Goal: Find specific page/section: Find specific page/section

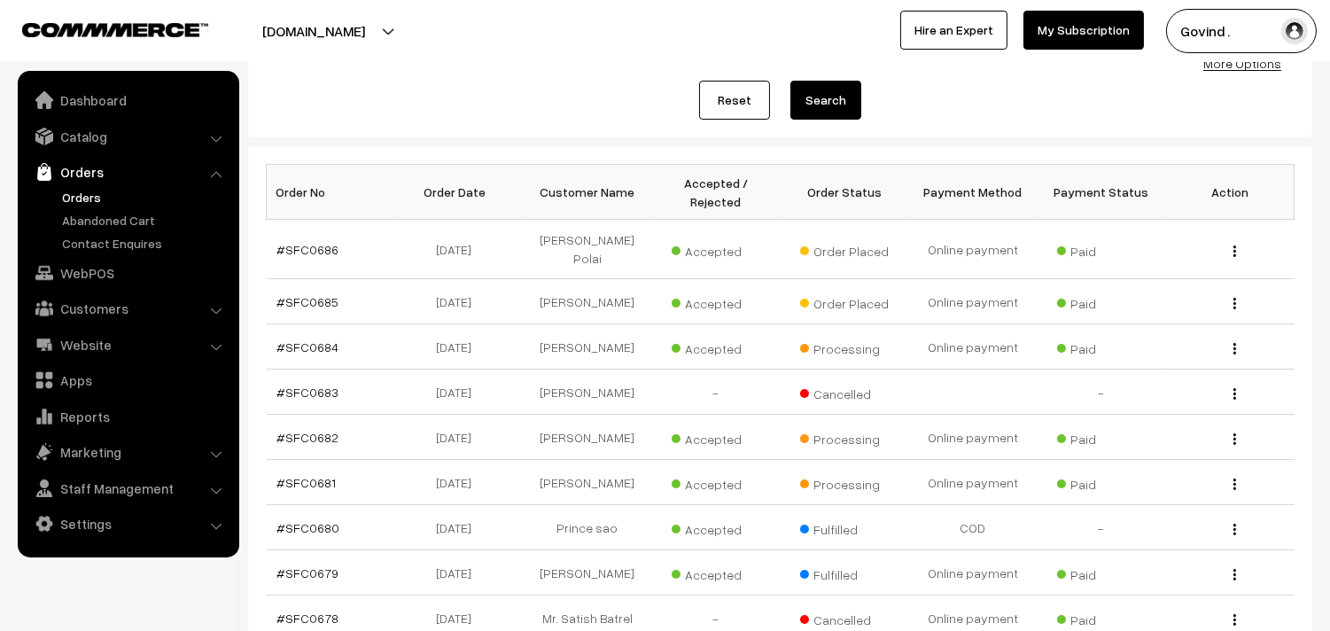
scroll to position [199, 0]
click at [1236, 308] on img "button" at bounding box center [1235, 302] width 3 height 12
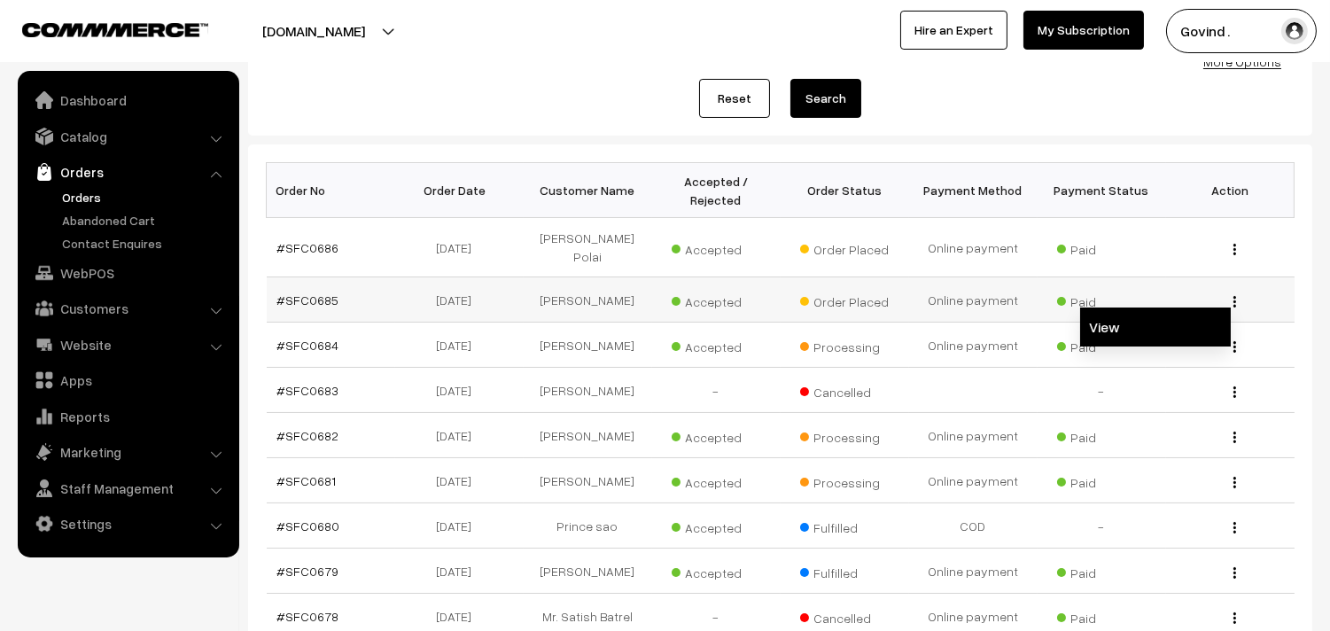
click at [1132, 329] on link "View" at bounding box center [1155, 327] width 151 height 39
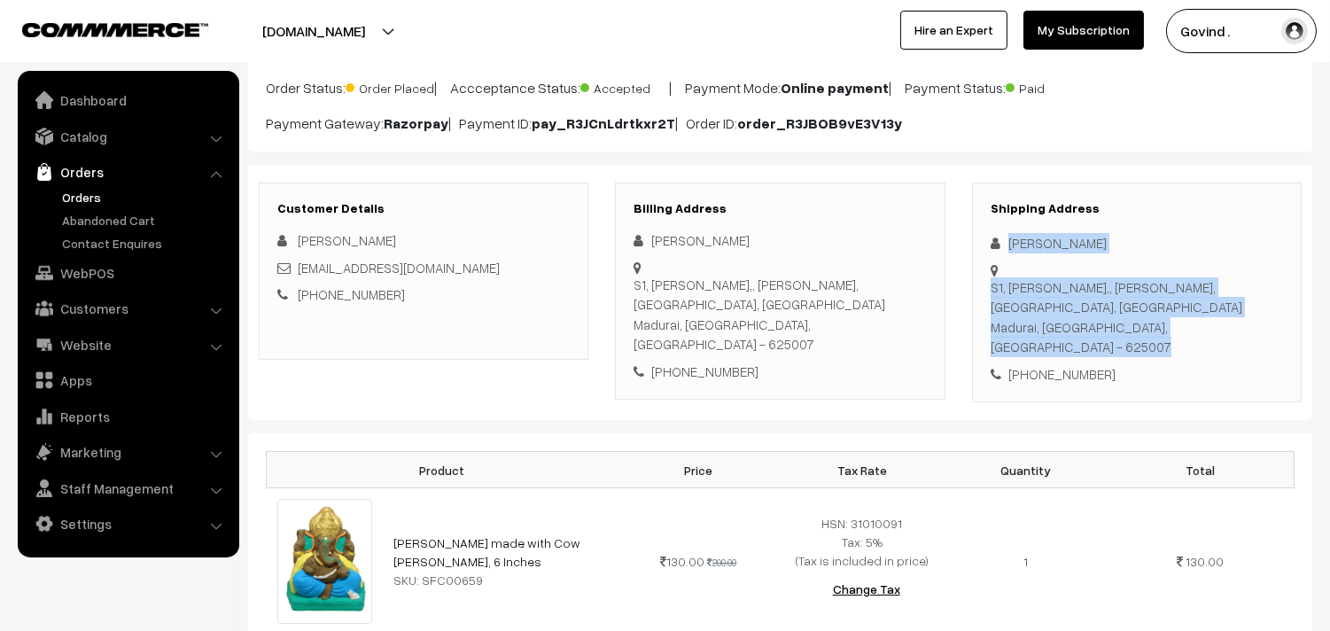
scroll to position [143, 0]
click at [1171, 257] on div "Shipping Address Arumugam Periasamy S1, Kumaran Illam,, Meenakshi Enclave, Vive…" at bounding box center [1137, 293] width 330 height 221
click at [1173, 252] on div "Arumugam Periasamy" at bounding box center [1137, 243] width 292 height 20
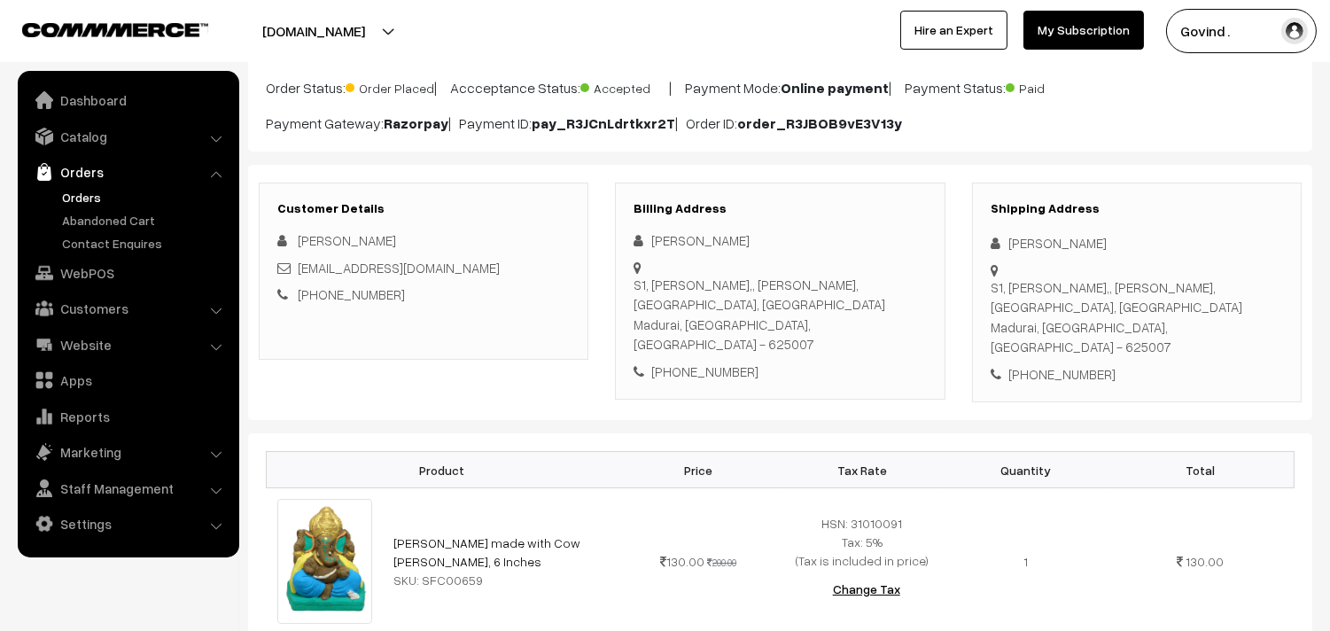
drag, startPoint x: 1008, startPoint y: 245, endPoint x: 1144, endPoint y: 239, distance: 136.6
click at [1144, 239] on div "Arumugam Periasamy" at bounding box center [1137, 243] width 292 height 20
copy div "Arumugam Periasamy"
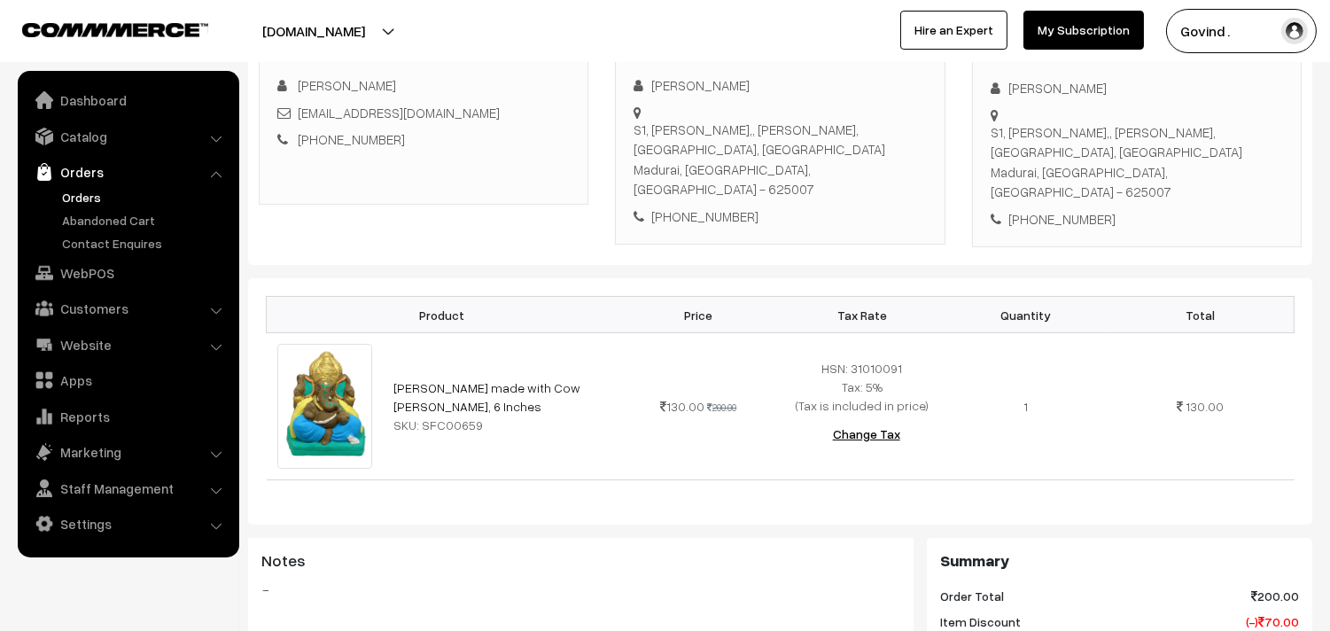
scroll to position [0, 0]
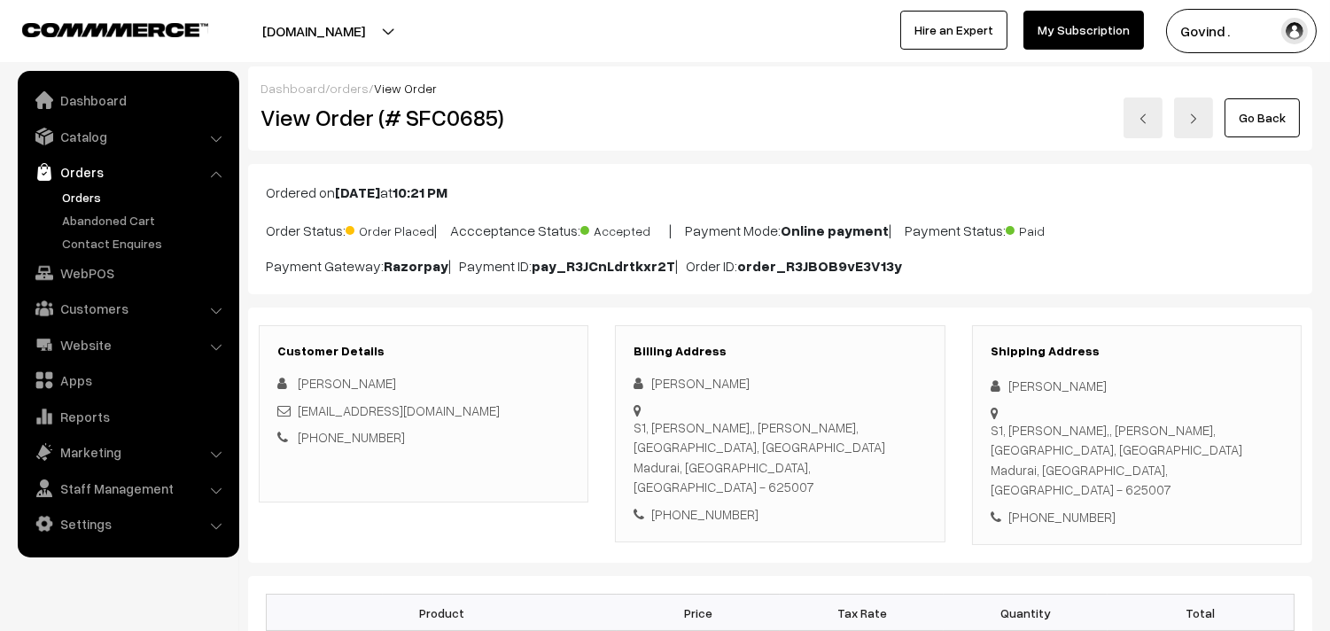
click at [1261, 111] on link "Go Back" at bounding box center [1262, 117] width 75 height 39
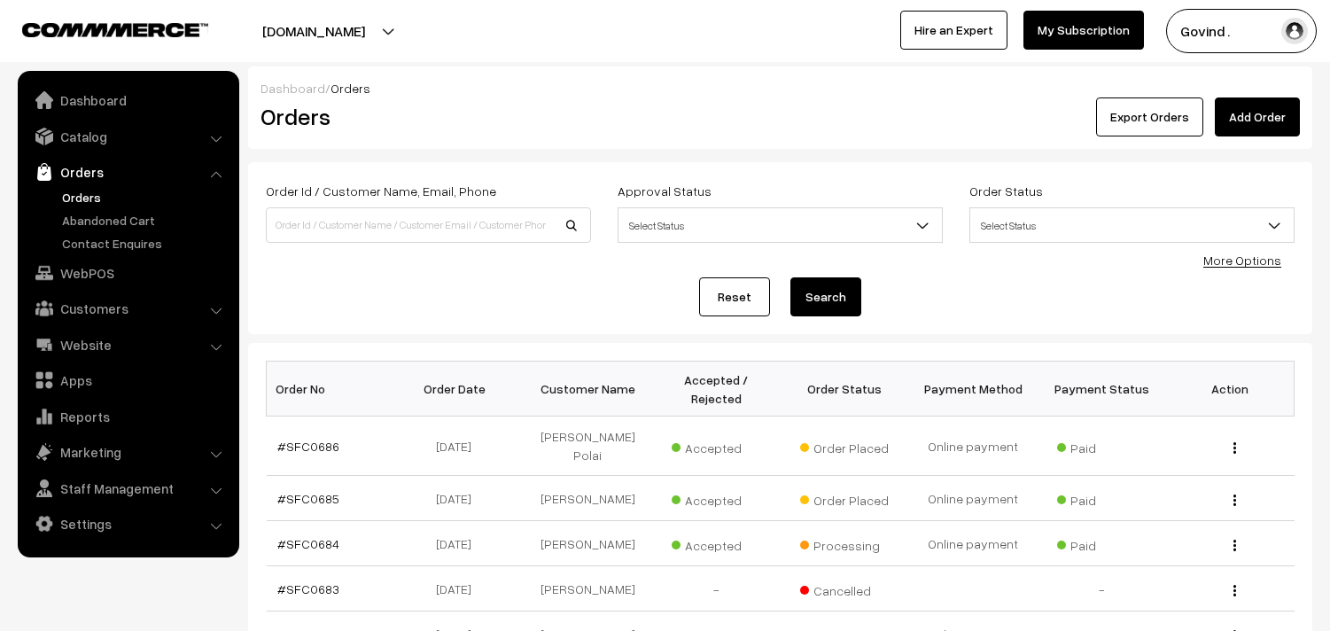
scroll to position [208, 0]
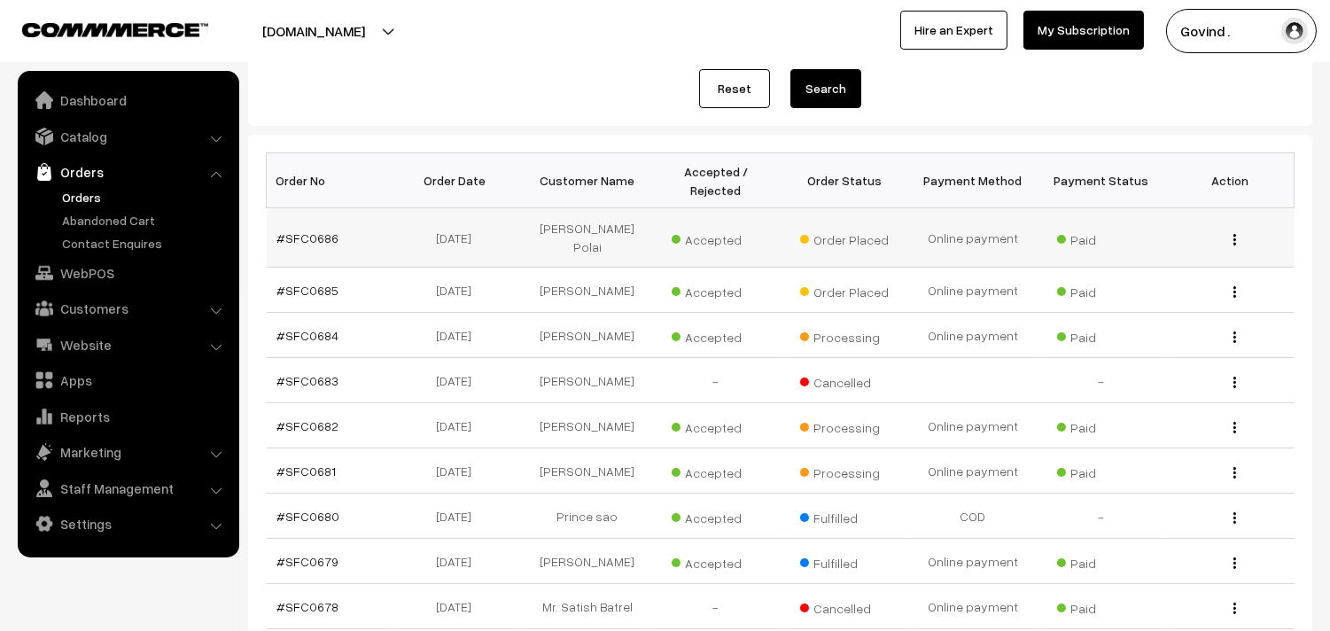
click at [1234, 240] on img "button" at bounding box center [1235, 240] width 3 height 12
click at [1161, 260] on link "View" at bounding box center [1155, 265] width 151 height 39
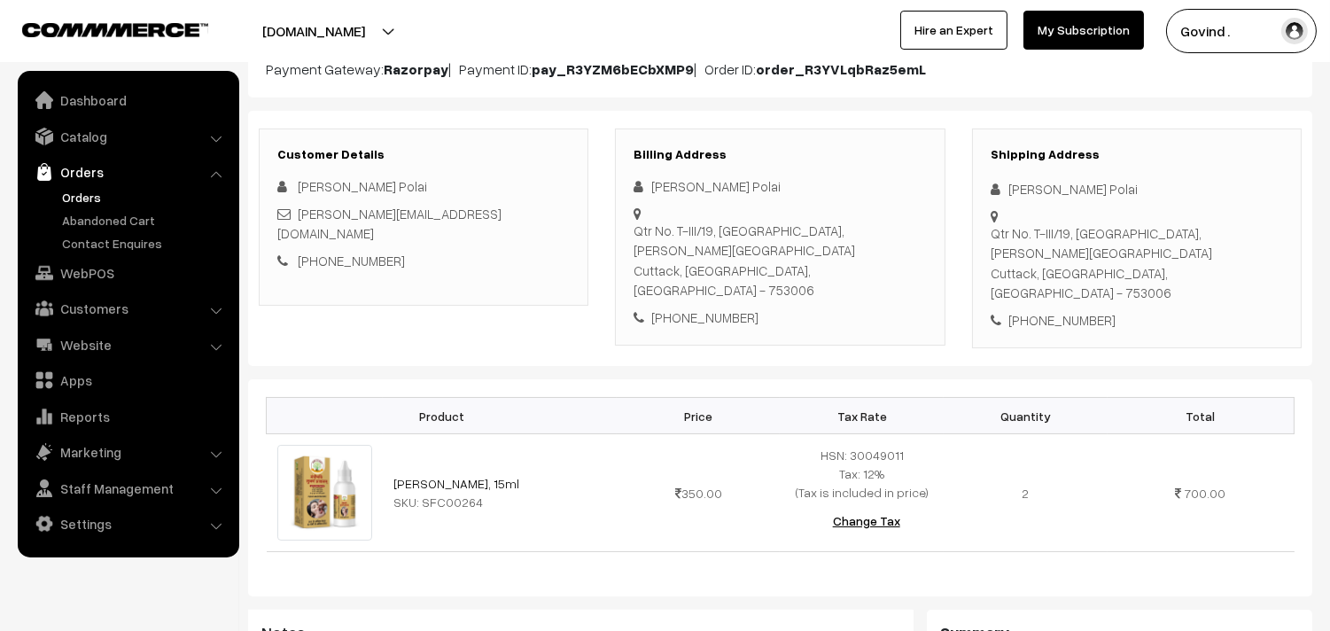
scroll to position [197, 0]
click at [1005, 188] on icon at bounding box center [1000, 189] width 18 height 13
drag, startPoint x: 1008, startPoint y: 188, endPoint x: 1195, endPoint y: 170, distance: 187.8
click at [1195, 170] on div "Shipping Address [PERSON_NAME] Polai Qtr No. T-III/19, [GEOGRAPHIC_DATA], [PERS…" at bounding box center [1137, 239] width 330 height 221
copy div "[PERSON_NAME] Polai"
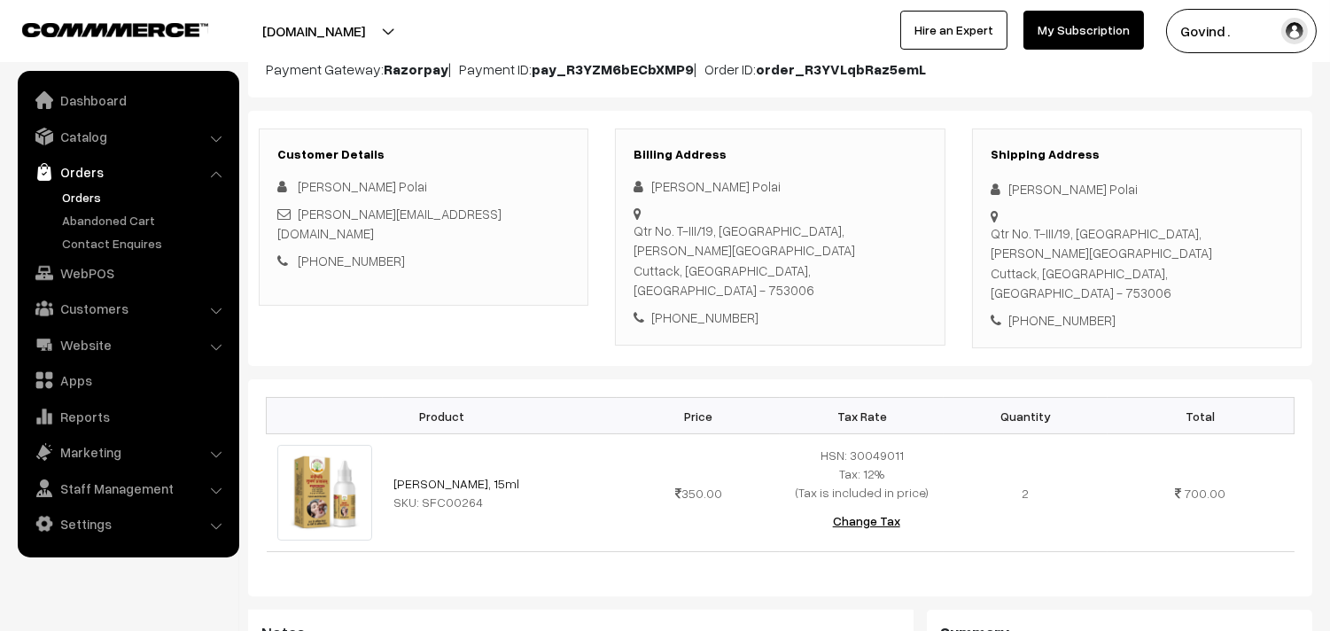
click at [1321, 268] on div "Dashboard / orders / View Order View Order (# SFC0686) Go Back Ordered on [DATE…" at bounding box center [665, 507] width 1330 height 1275
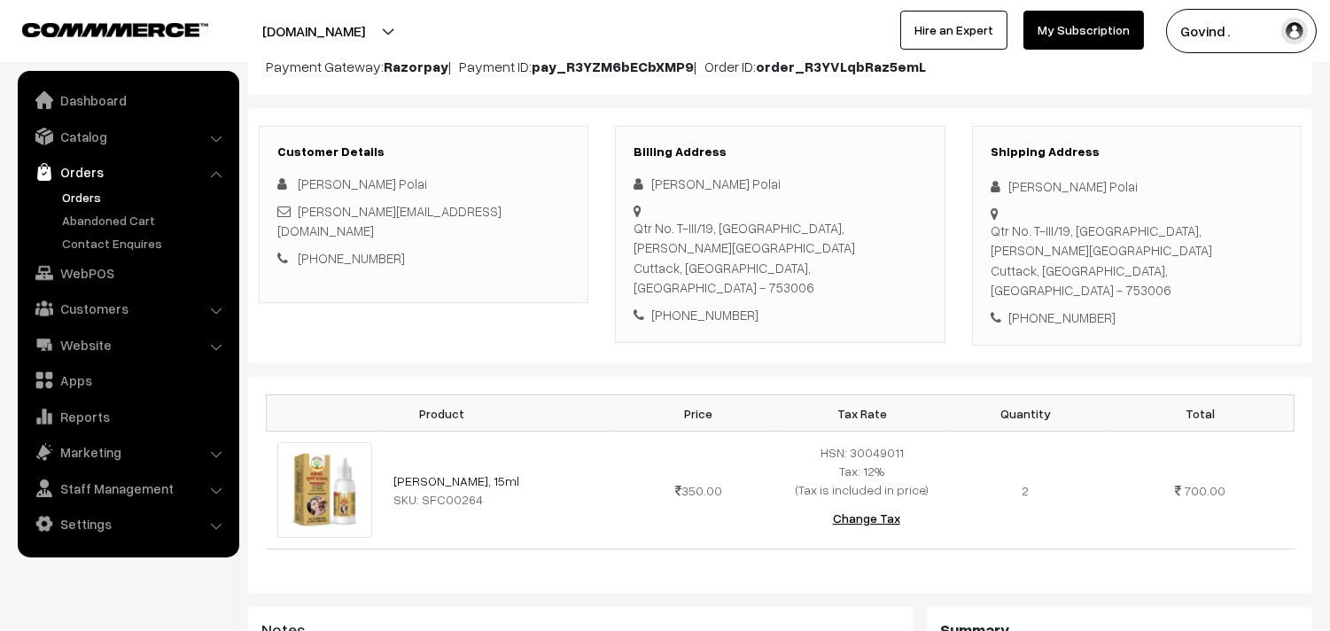
scroll to position [0, 0]
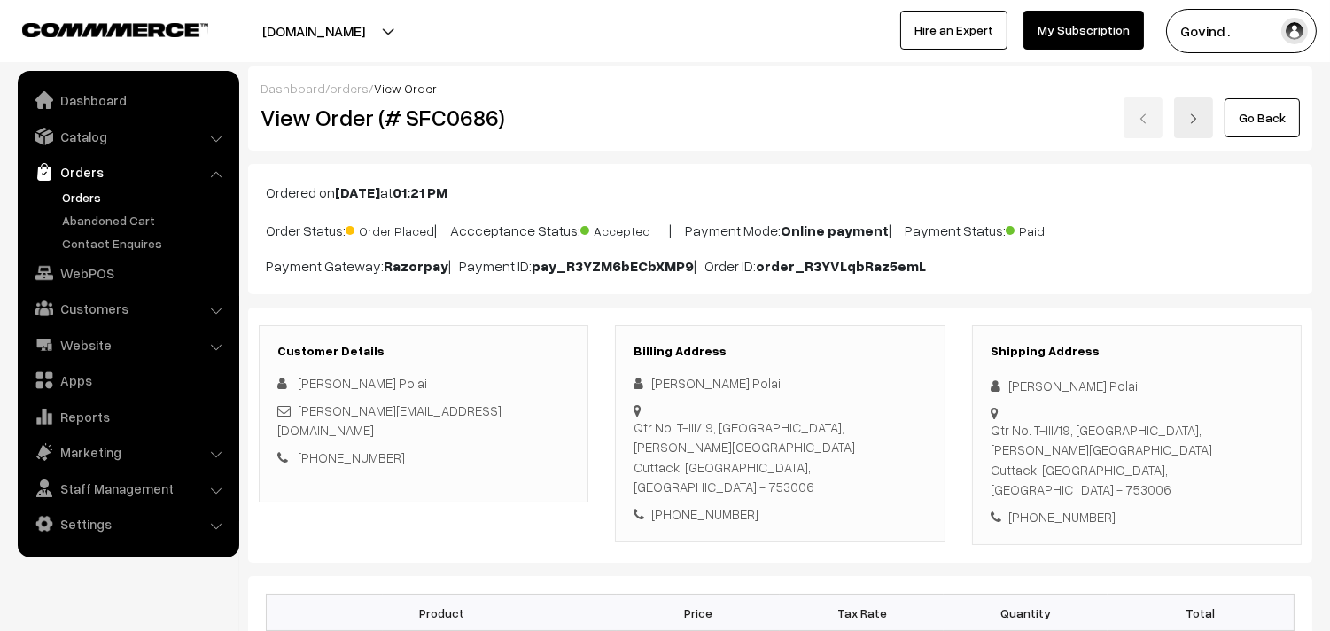
click at [1238, 118] on link "Go Back" at bounding box center [1262, 117] width 75 height 39
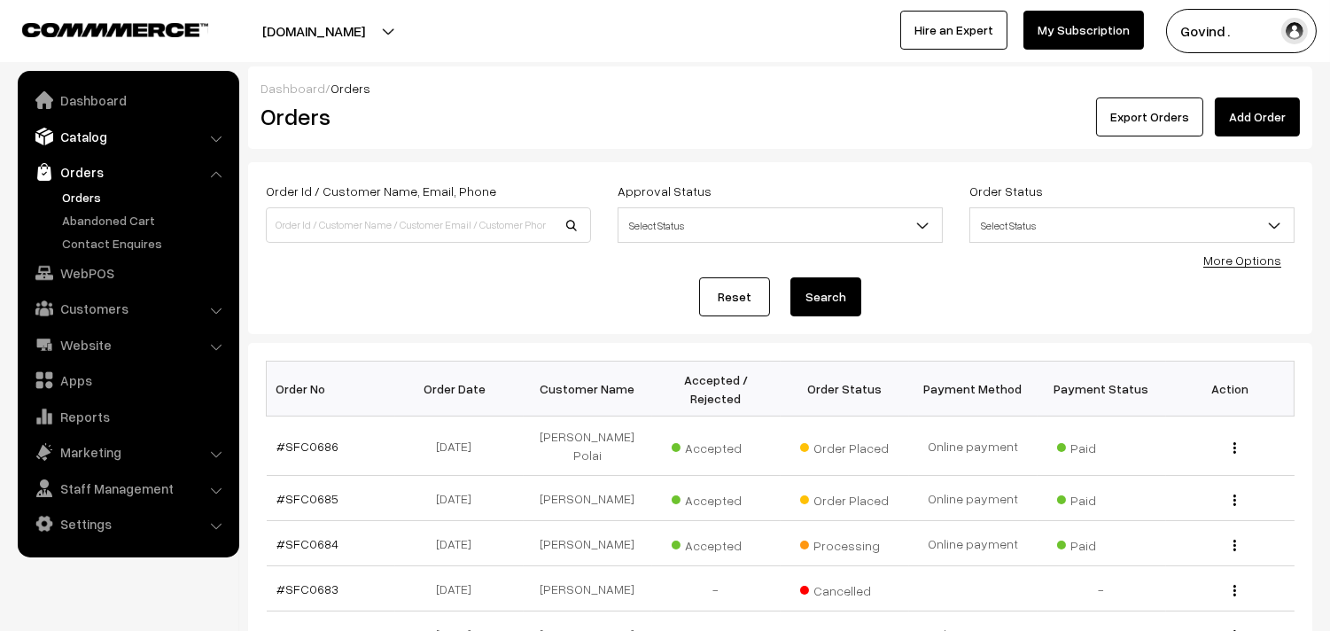
click at [101, 144] on link "Catalog" at bounding box center [127, 137] width 211 height 32
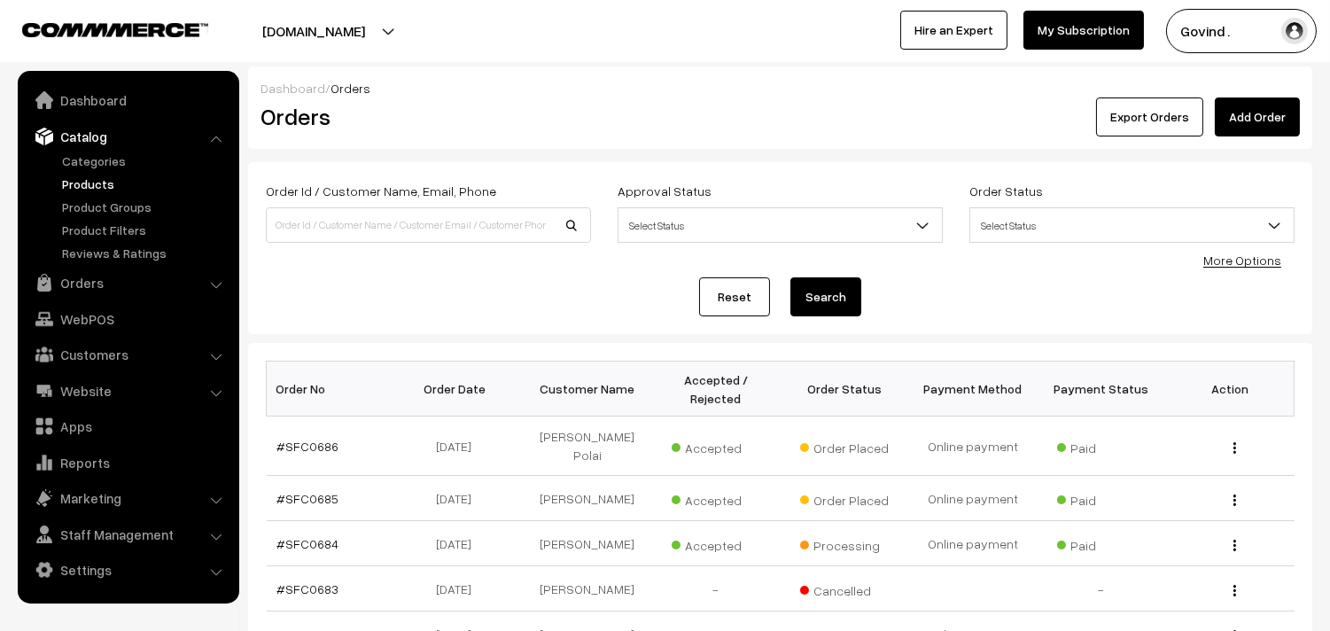
click at [92, 179] on link "Products" at bounding box center [145, 184] width 175 height 19
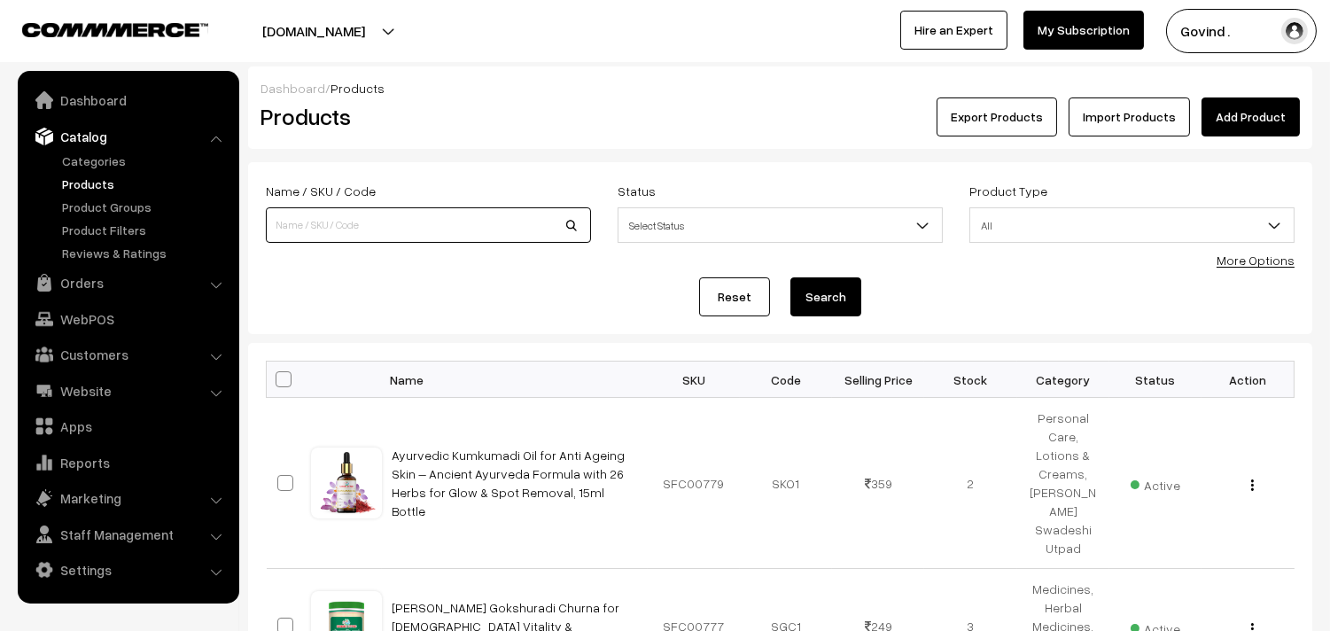
click at [376, 215] on input at bounding box center [428, 224] width 325 height 35
type input "onion"
click at [791, 277] on button "Search" at bounding box center [826, 296] width 71 height 39
